Goal: Obtain resource: Obtain resource

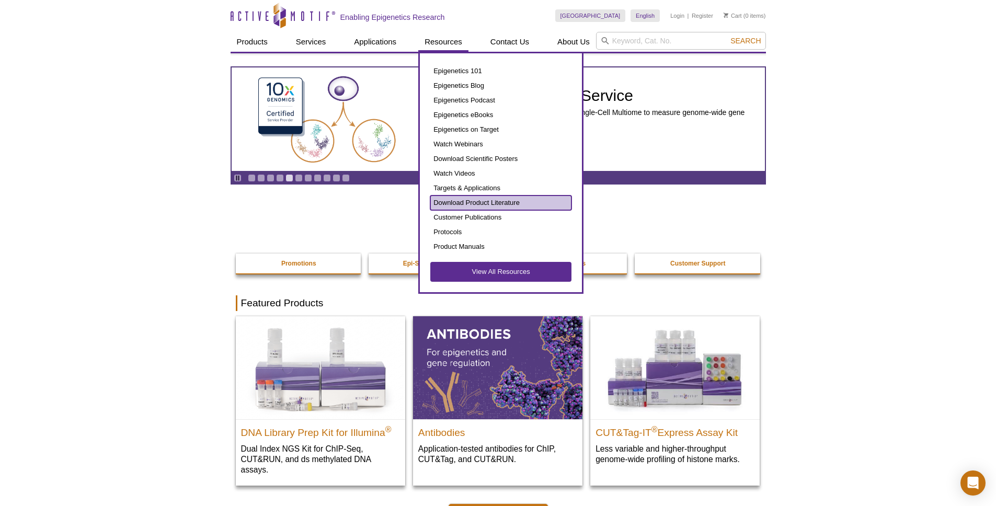
click at [511, 197] on link "Download Product Literature" at bounding box center [500, 203] width 141 height 15
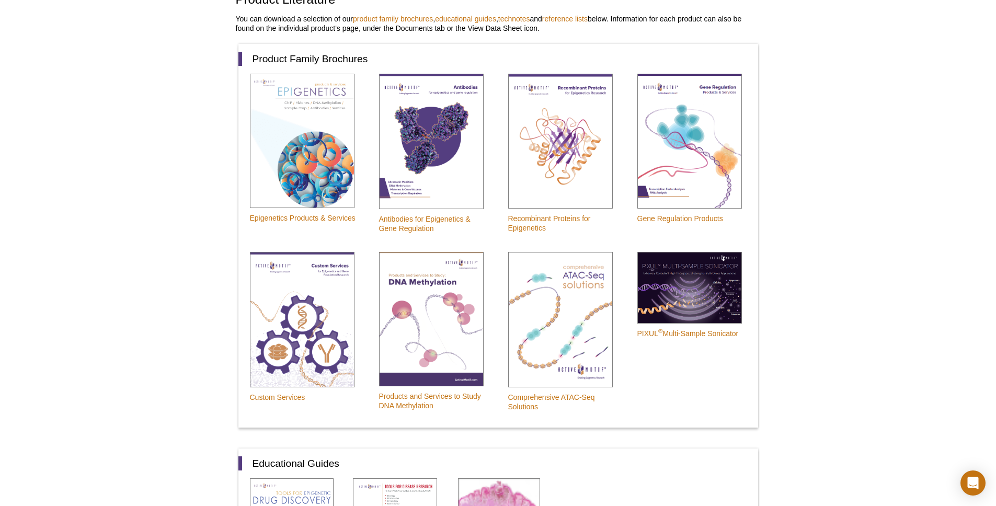
scroll to position [246, 0]
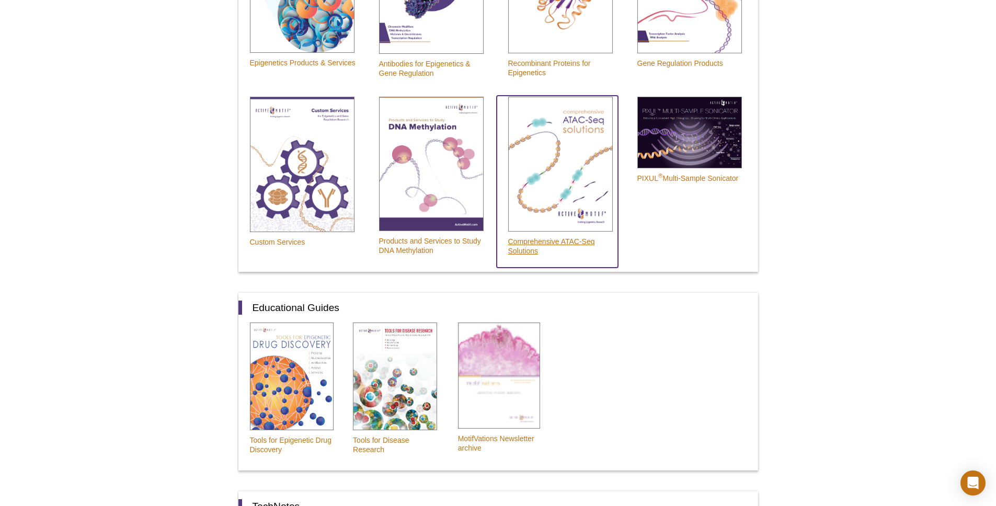
click at [546, 152] on img at bounding box center [560, 164] width 105 height 135
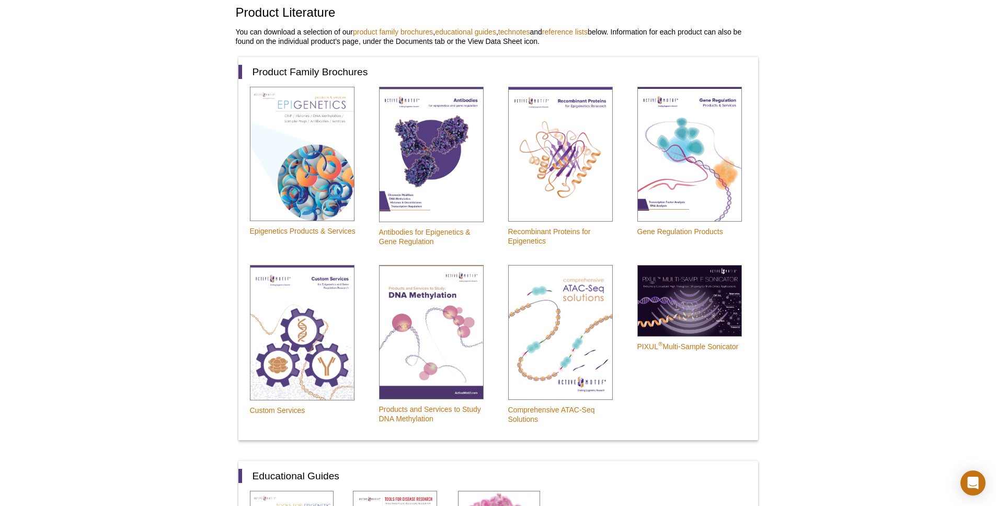
scroll to position [78, 0]
